Goal: Contribute content

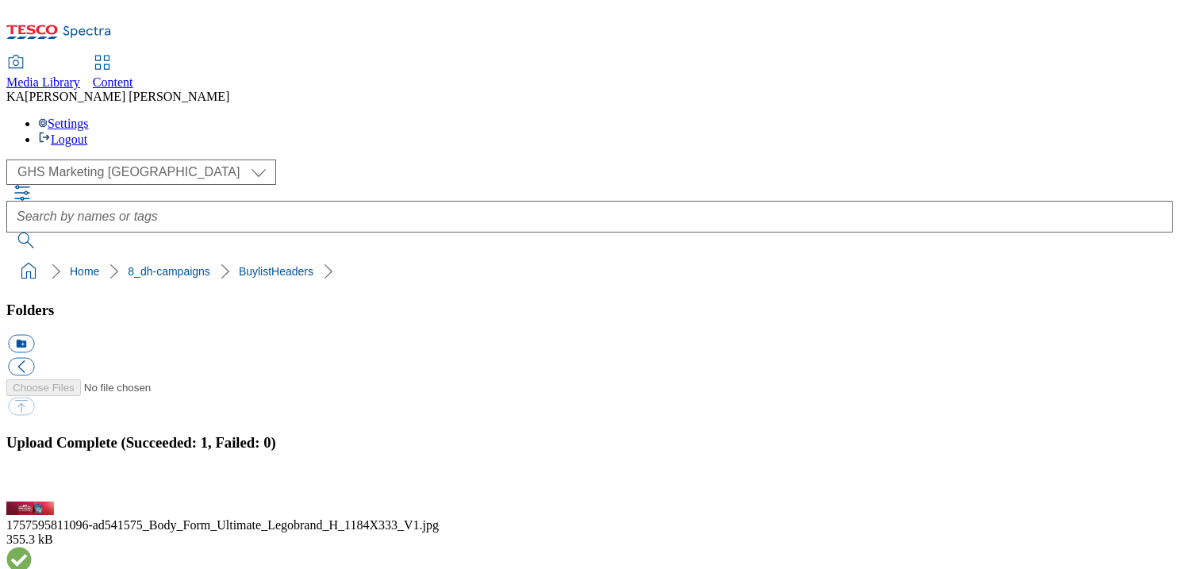
scroll to position [171, 0]
click at [32, 485] on button "button" at bounding box center [20, 492] width 24 height 15
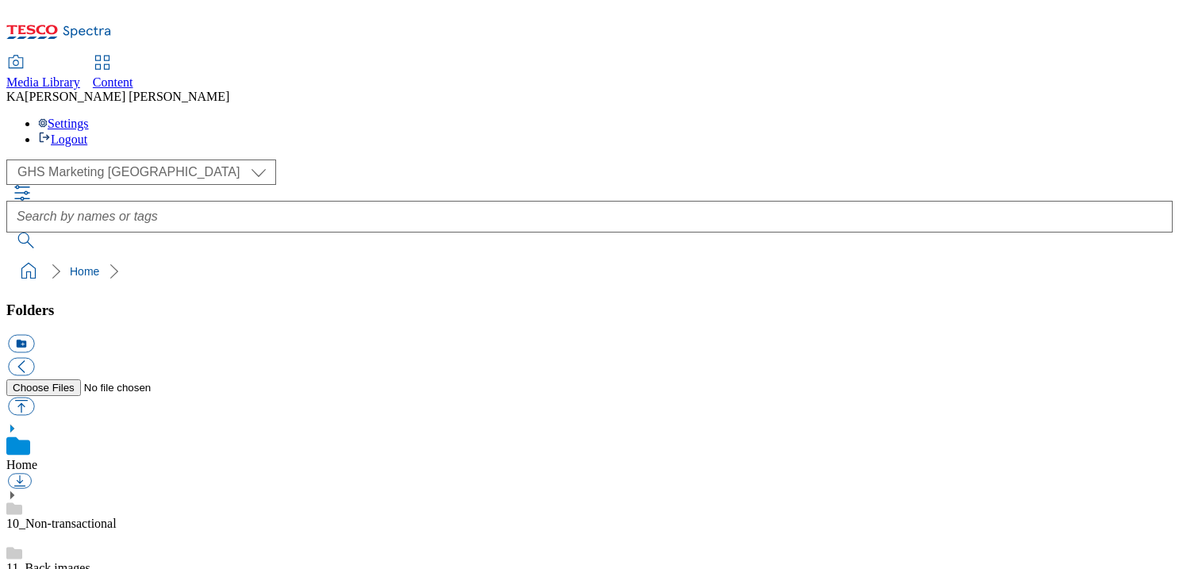
scroll to position [183, 0]
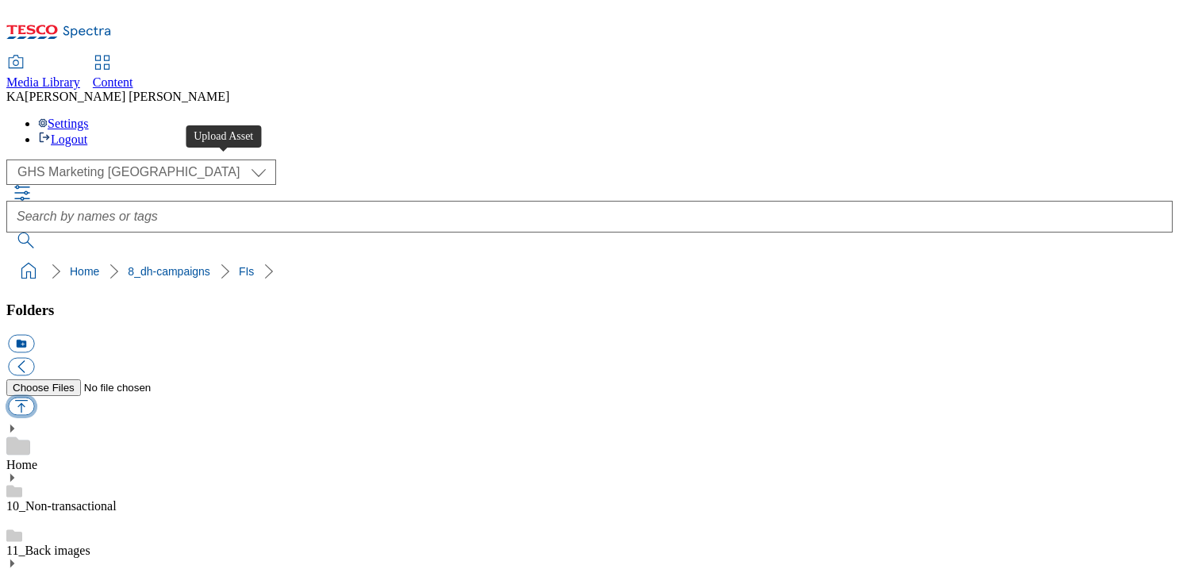
click at [34, 398] on button "button" at bounding box center [21, 407] width 26 height 18
type input "C:\fakepath\1758018883359-ad541812_Fosters_LegoBrand_2560x320_V3.jpg"
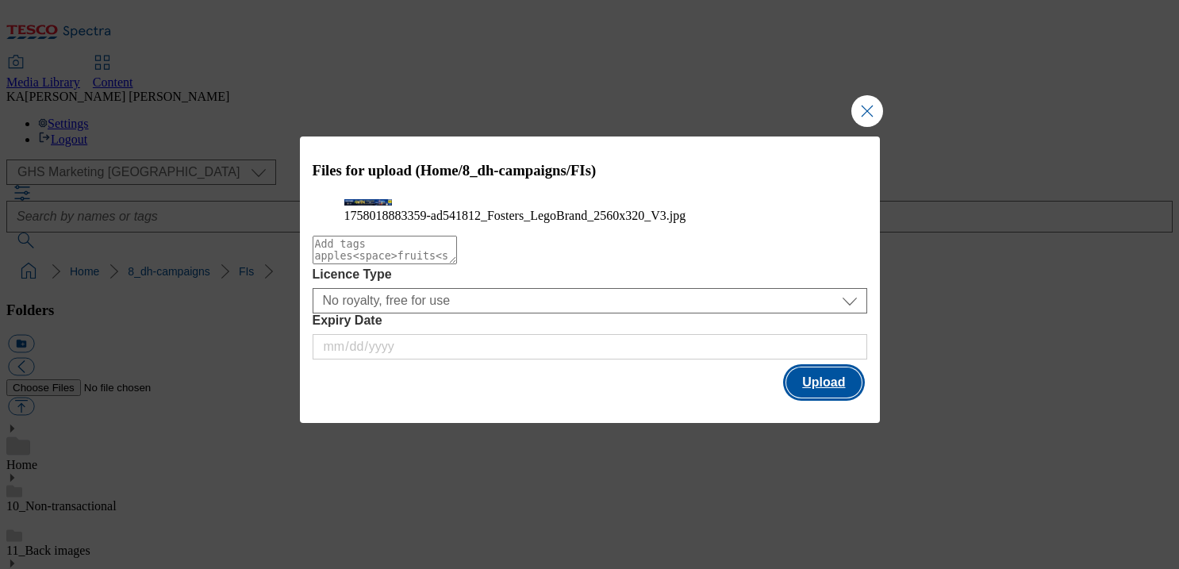
click at [829, 398] on button "Upload" at bounding box center [823, 382] width 75 height 30
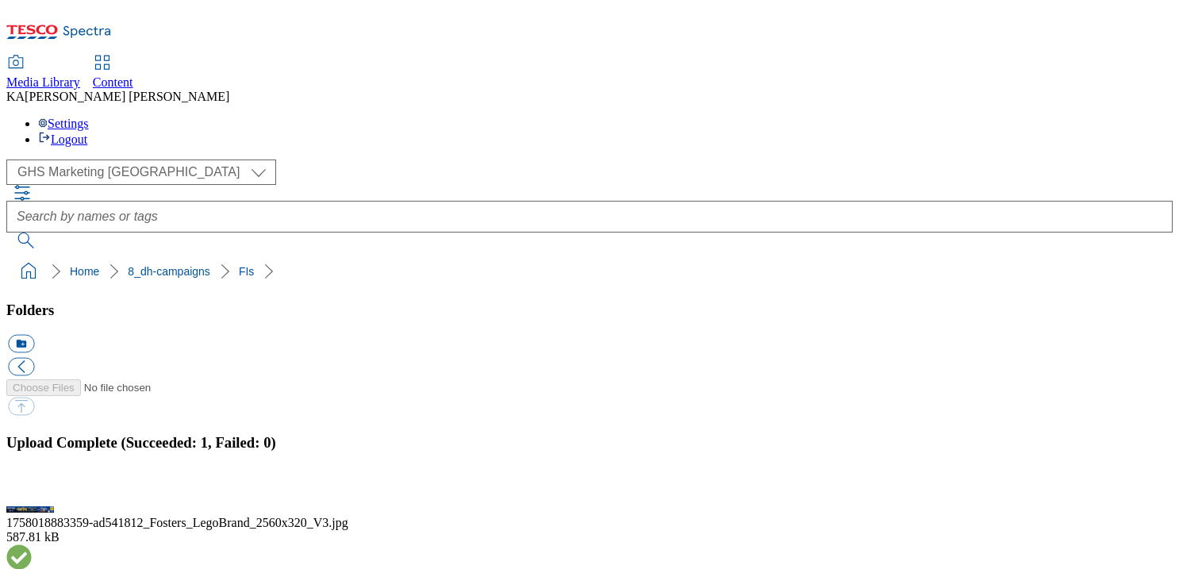
click at [32, 485] on button "button" at bounding box center [20, 492] width 24 height 15
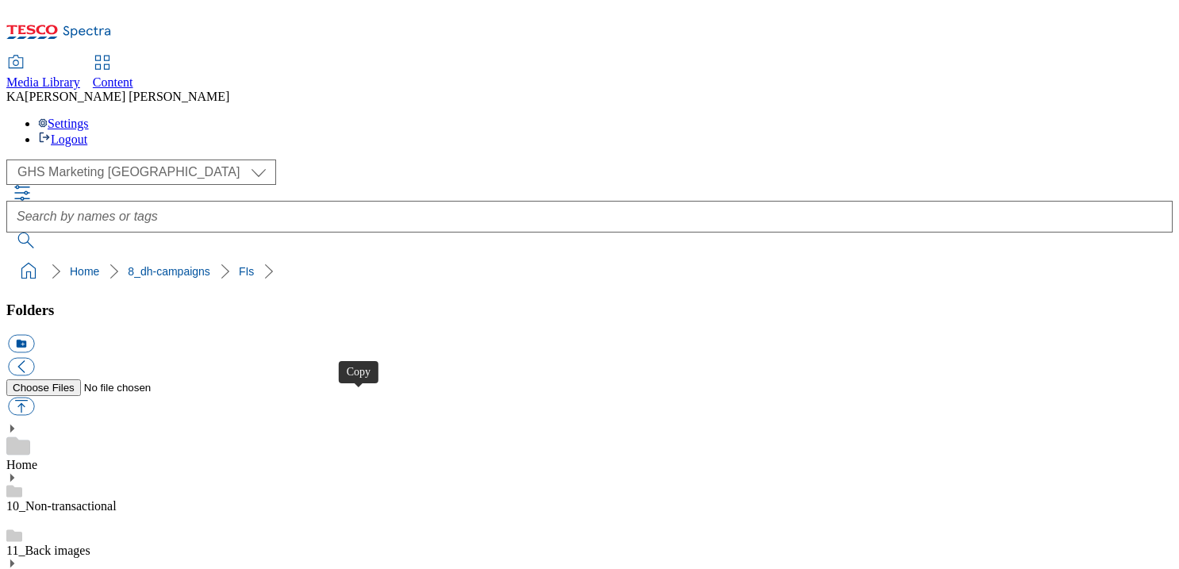
click at [34, 398] on button "button" at bounding box center [21, 407] width 26 height 18
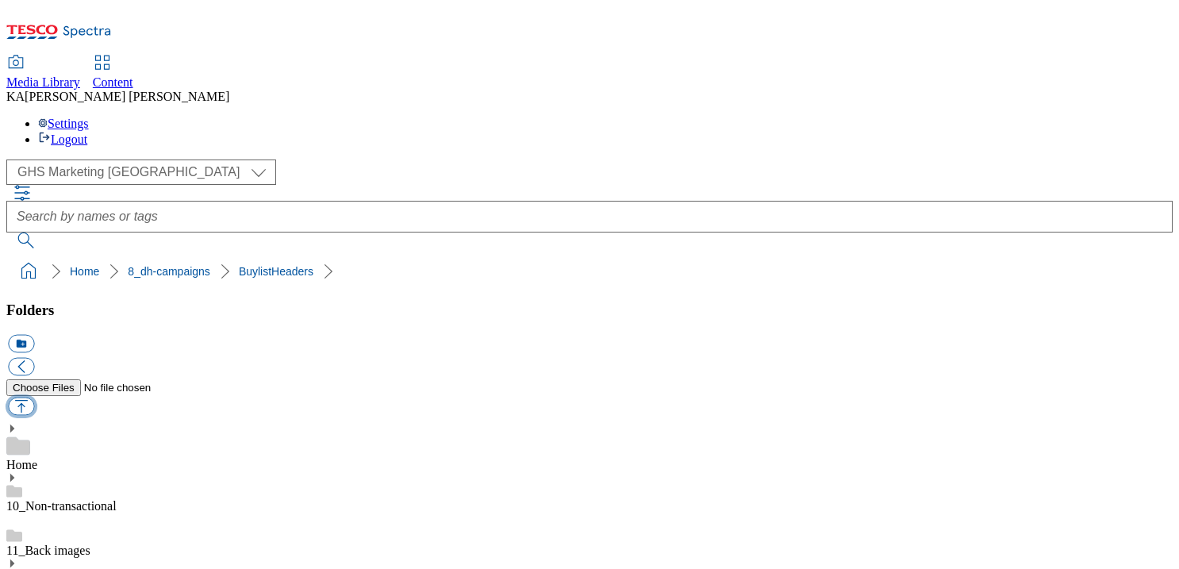
type input "C:\fakepath\1757507280057-ad541498_The_Big_one_Ariel_LegoBrand_H_1184x333_V1.jpg"
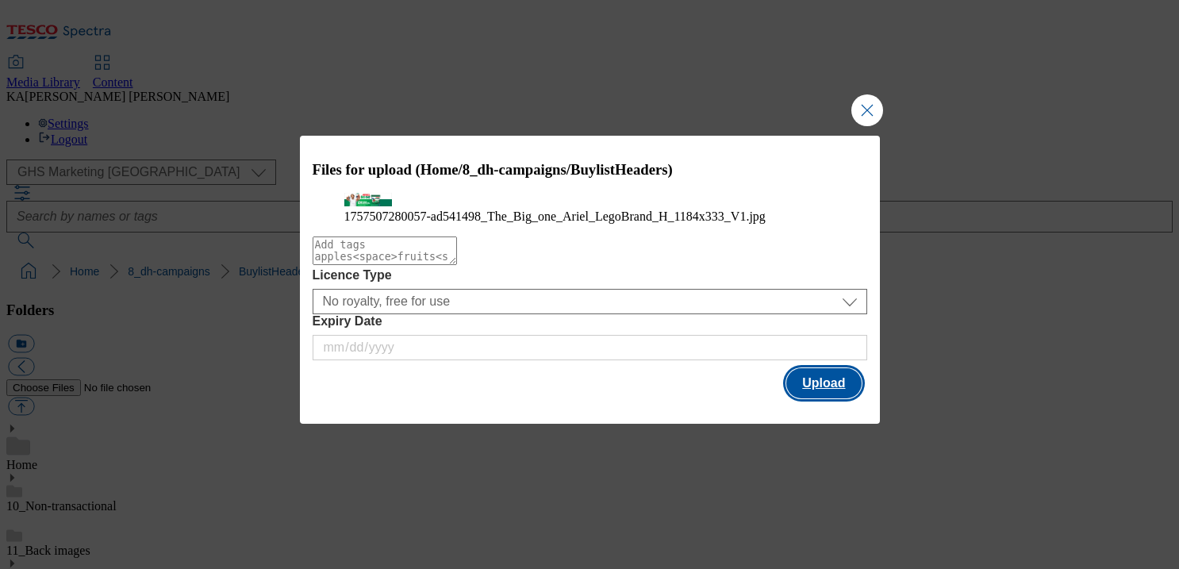
click at [831, 398] on button "Upload" at bounding box center [823, 383] width 75 height 30
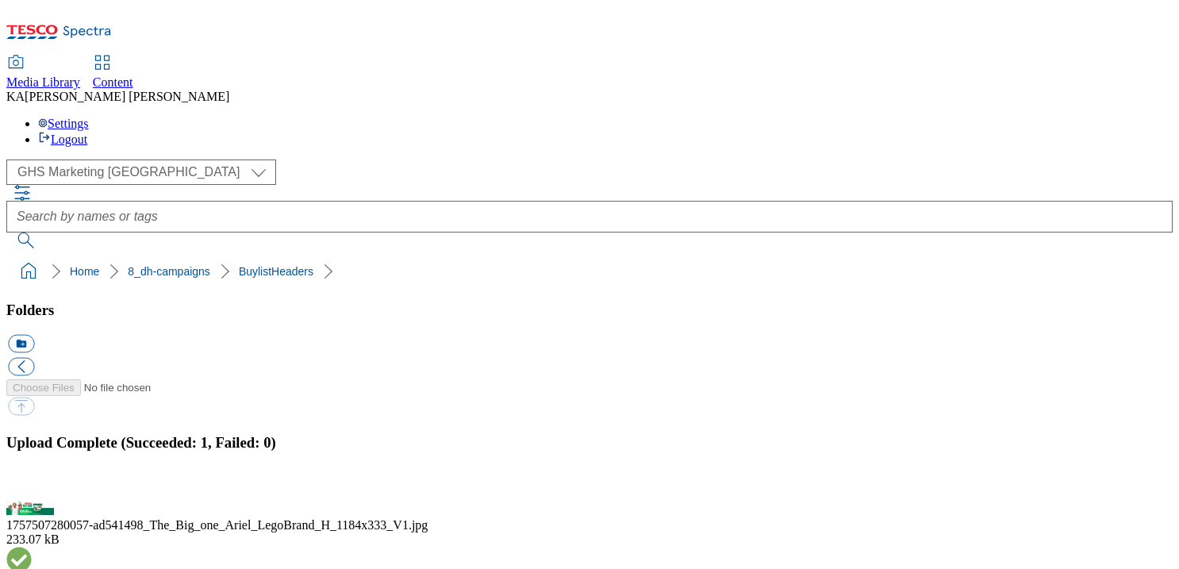
click at [32, 485] on button "button" at bounding box center [20, 492] width 24 height 15
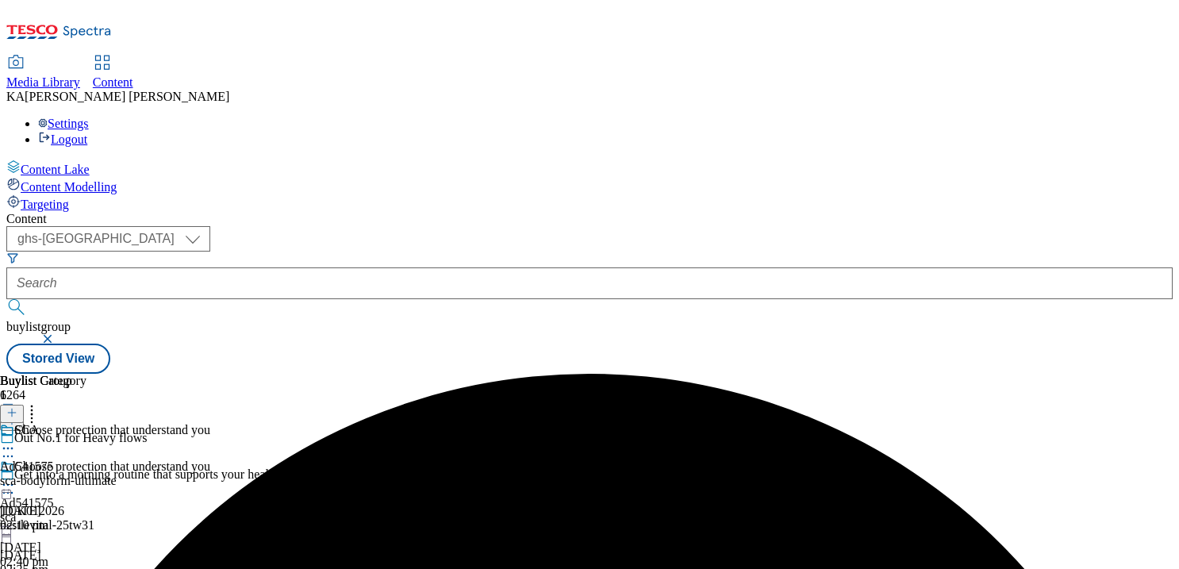
select select "ghs-uk"
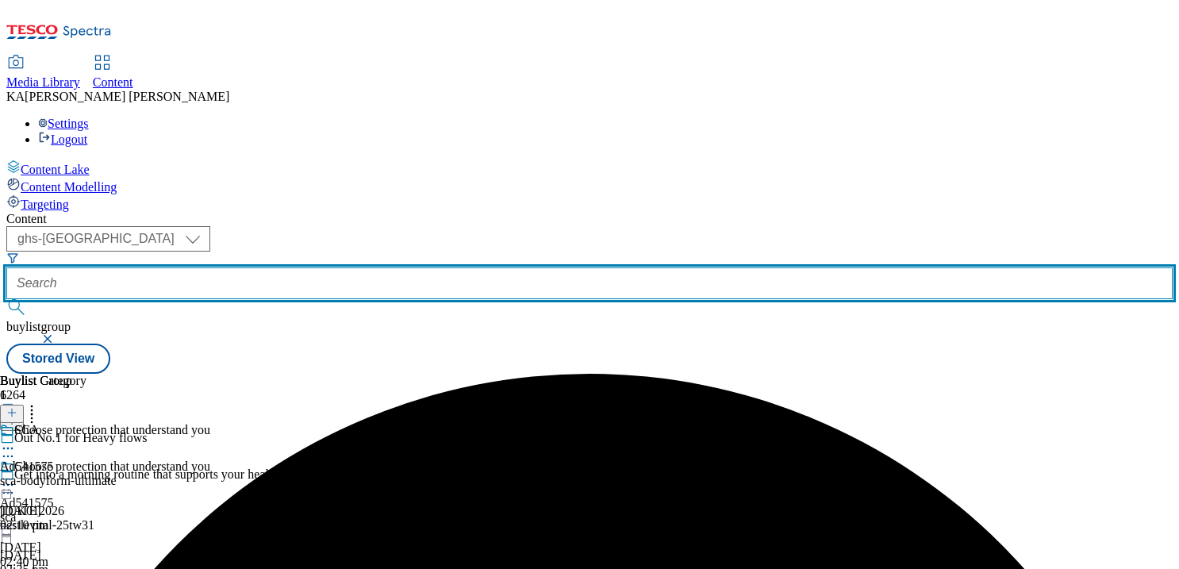
click at [383, 267] on input "text" at bounding box center [589, 283] width 1166 height 32
paste input "p-and-g-ariel-big-one-25tw30"
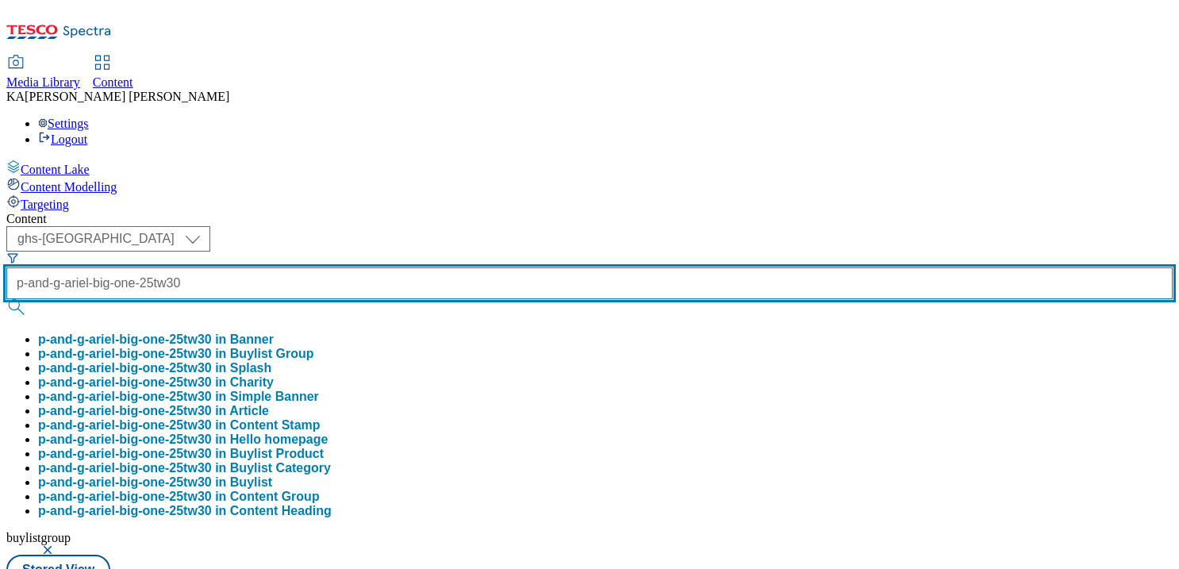
type input "p-and-g-ariel-big-one-25tw30"
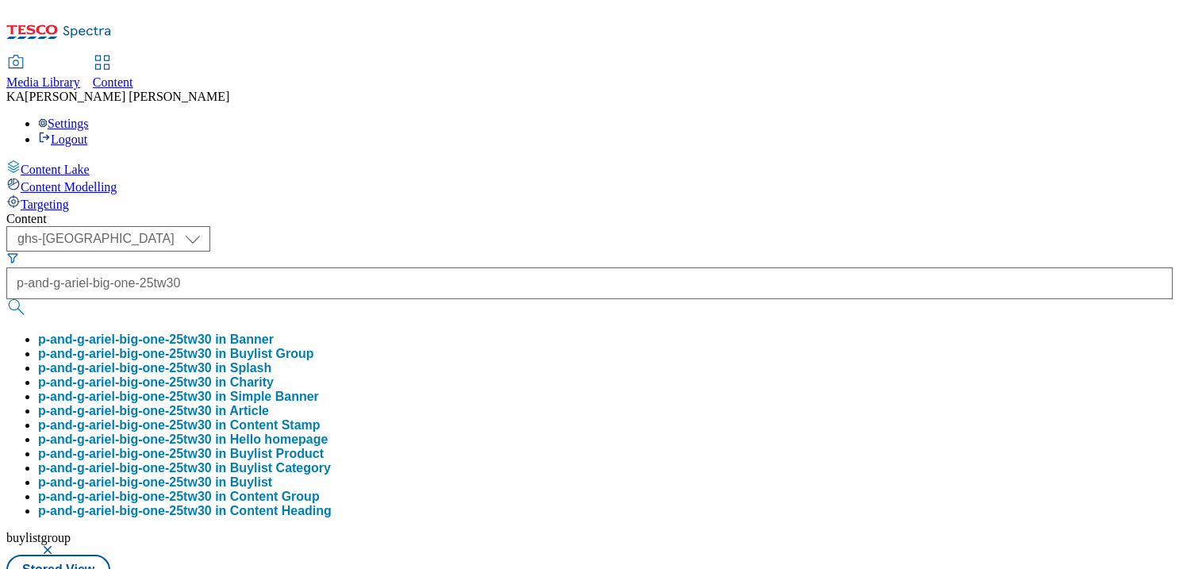
scroll to position [0, 0]
click at [314, 347] on button "p-and-g-ariel-big-one-25tw30 in Buylist Group" at bounding box center [176, 354] width 276 height 14
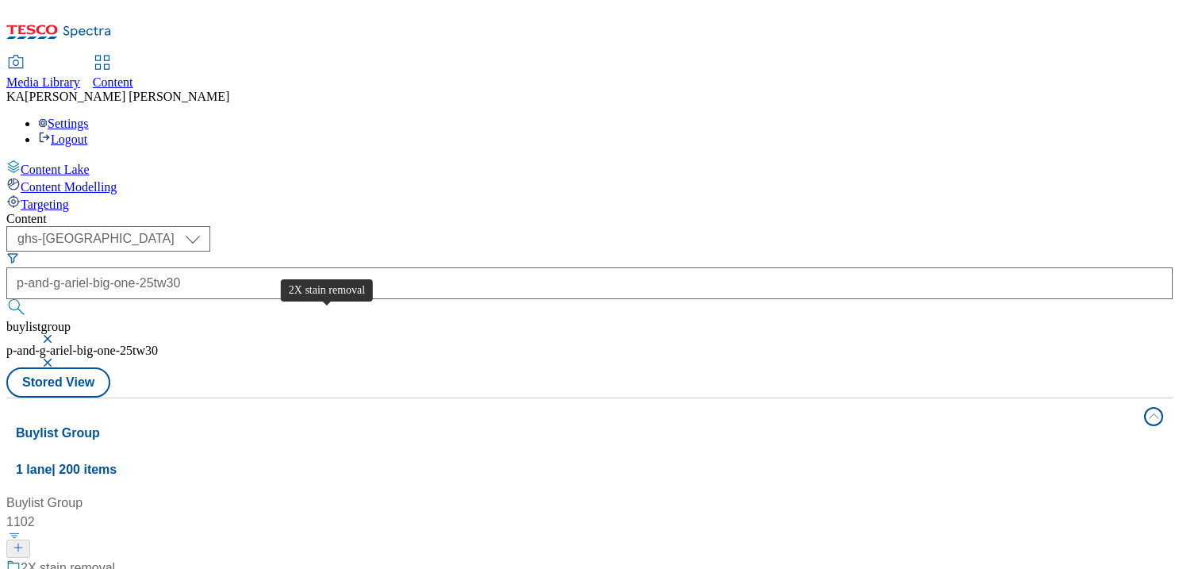
click at [115, 559] on div "2X stain removal" at bounding box center [68, 568] width 94 height 19
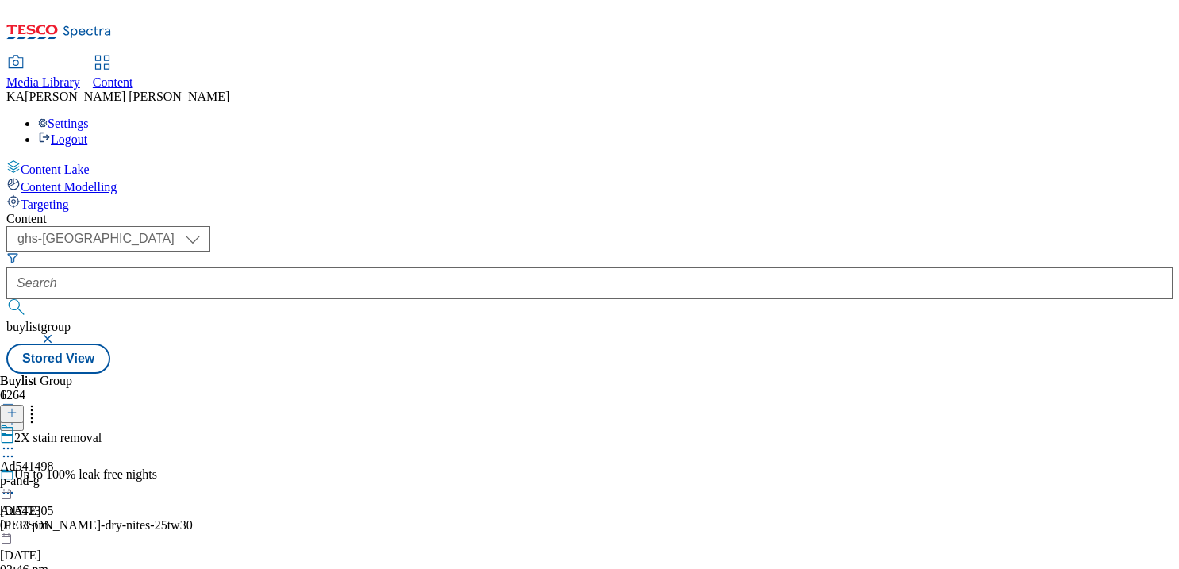
click at [6, 448] on circle at bounding box center [4, 449] width 2 height 2
click at [67, 476] on span "Edit" at bounding box center [58, 482] width 18 height 12
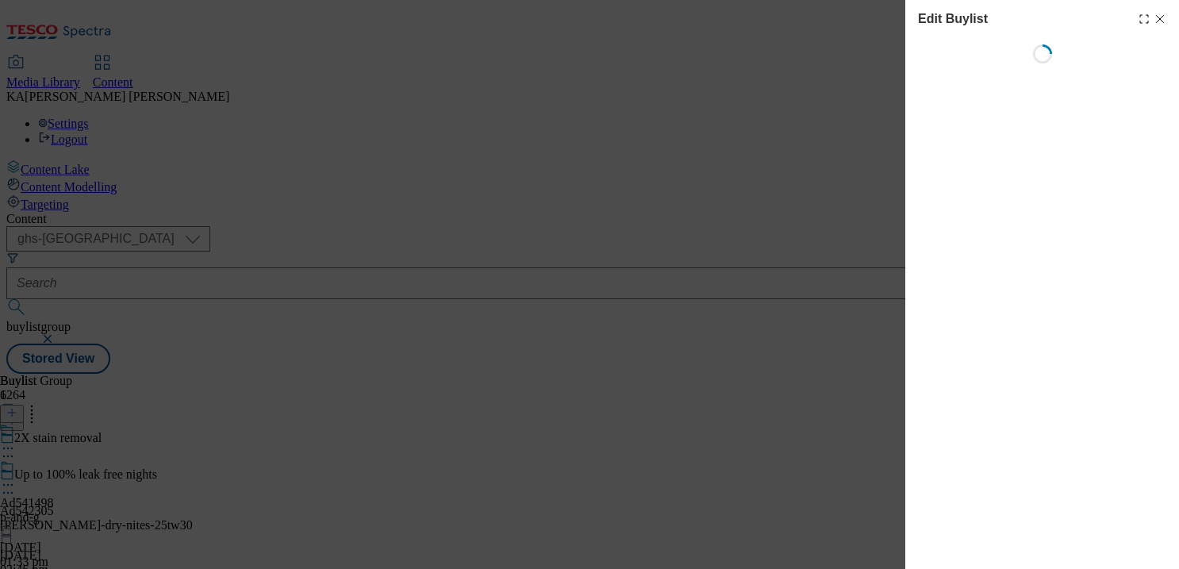
select select "tactical"
select select "supplier funded short term 1-3 weeks"
select select "tesco"
select select "Banner"
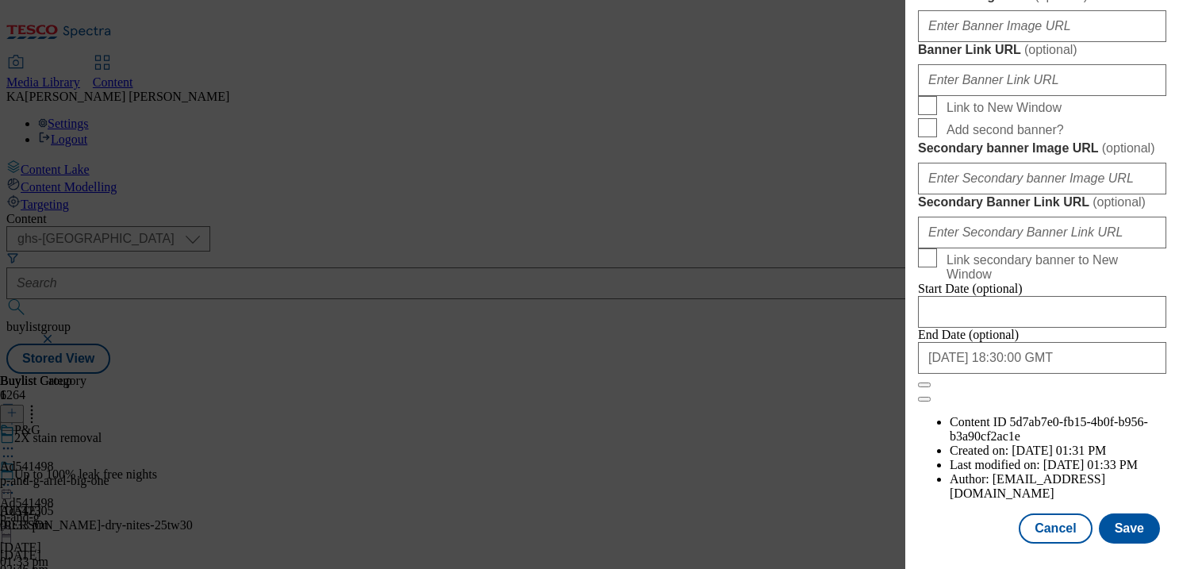
scroll to position [1451, 0]
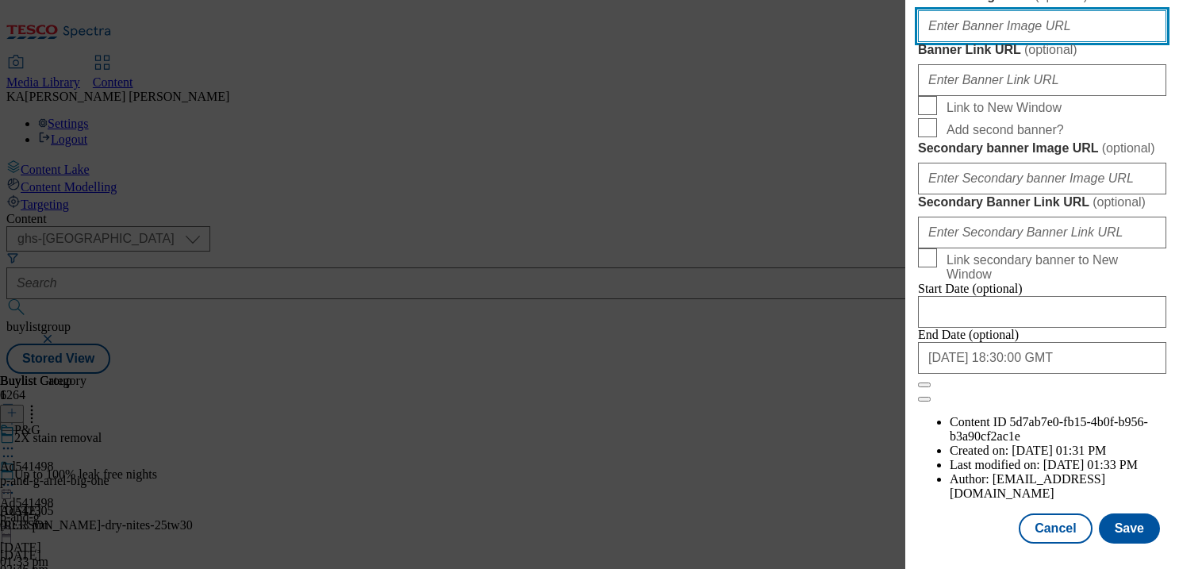
click at [955, 42] on input "Banner Image URL ( optional )" at bounding box center [1042, 26] width 248 height 32
paste input "https://digitalcontent.api.tesco.com/v2/media/ghs-mktg/c5f7030d-cda7-4280-b21c-…"
type input "https://digitalcontent.api.tesco.com/v2/media/ghs-mktg/c5f7030d-cda7-4280-b21c-…"
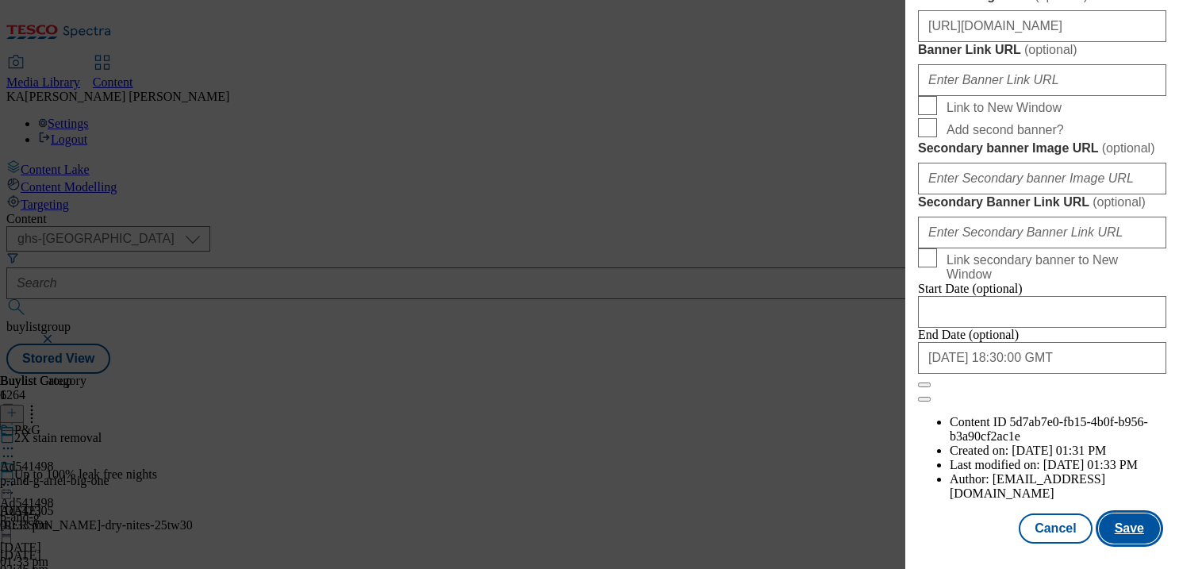
click at [1125, 523] on button "Save" at bounding box center [1129, 528] width 61 height 30
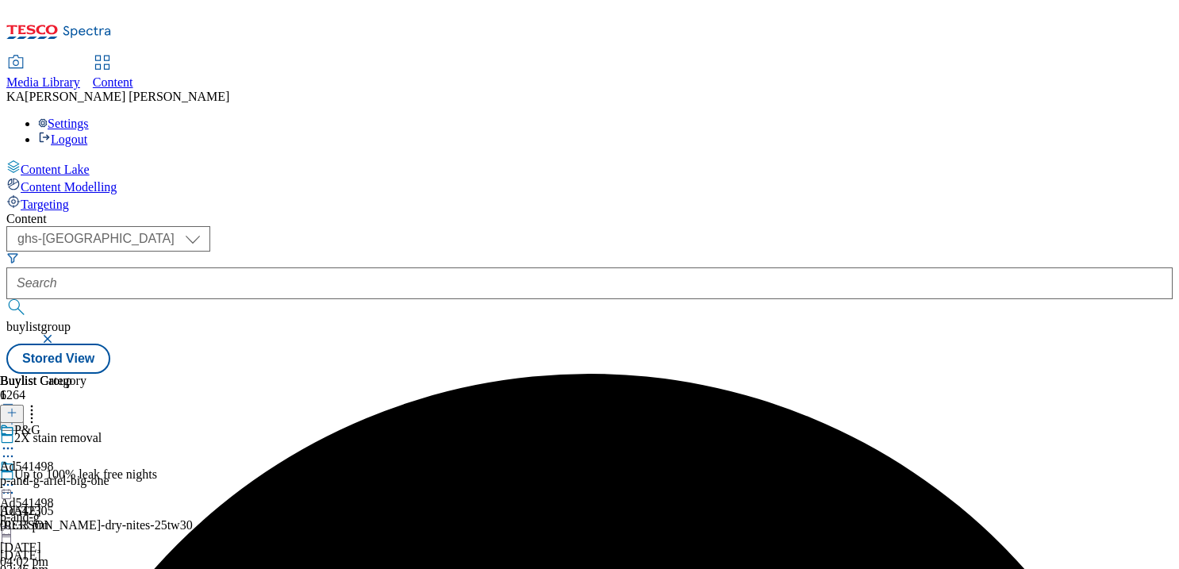
click at [16, 477] on icon at bounding box center [8, 485] width 16 height 16
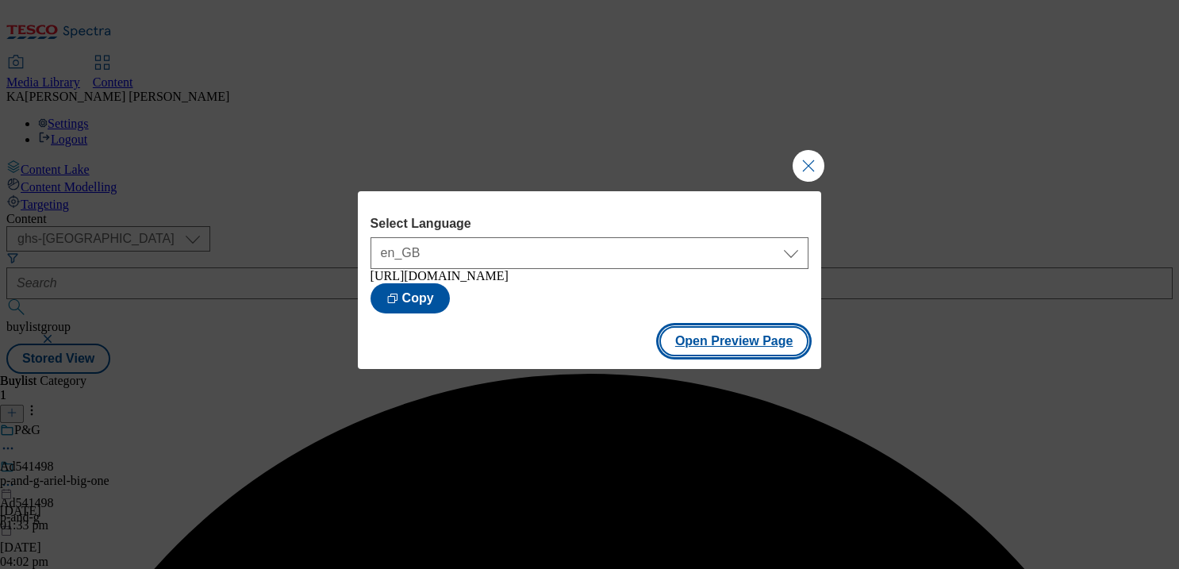
click at [705, 347] on button "Open Preview Page" at bounding box center [734, 341] width 150 height 30
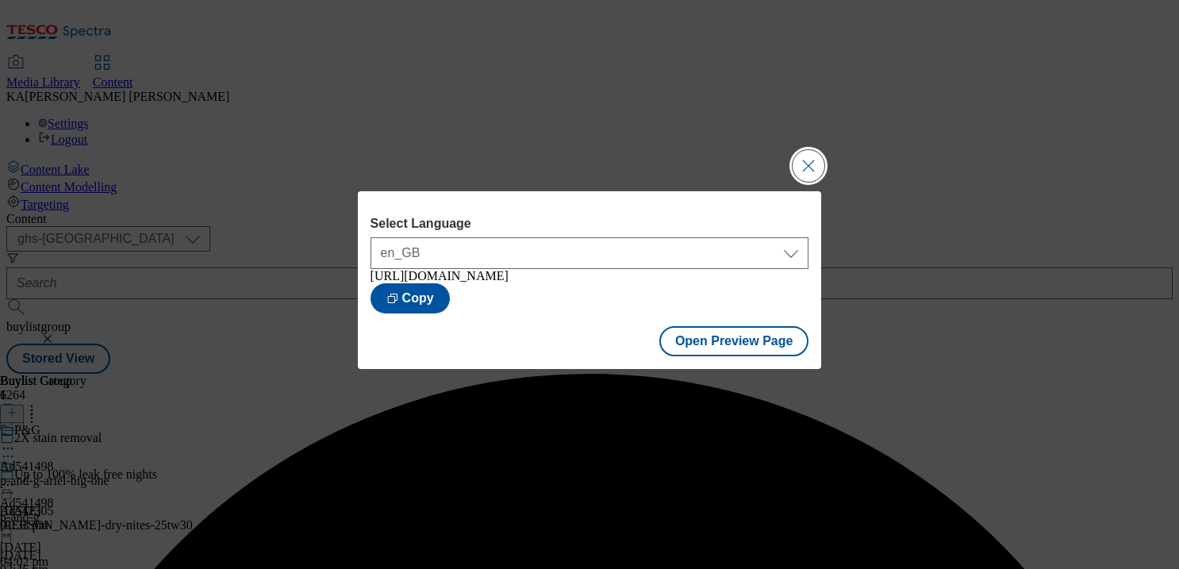
click at [803, 162] on button "Close Modal" at bounding box center [809, 166] width 32 height 32
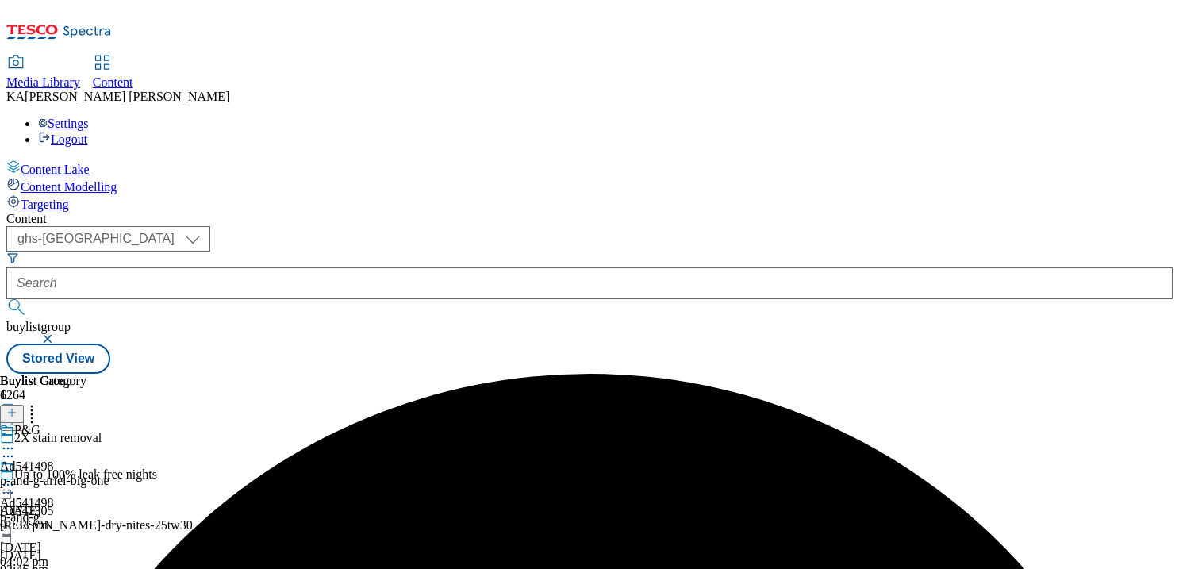
click at [16, 477] on icon at bounding box center [8, 485] width 16 height 16
